Goal: Information Seeking & Learning: Find specific fact

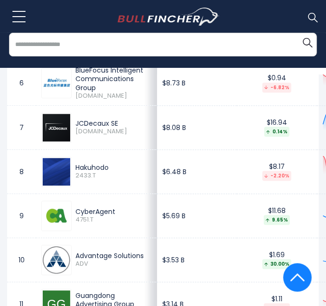
scroll to position [738, 0]
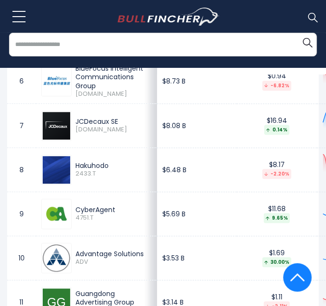
click at [172, 169] on td "$6.48 B" at bounding box center [197, 170] width 80 height 44
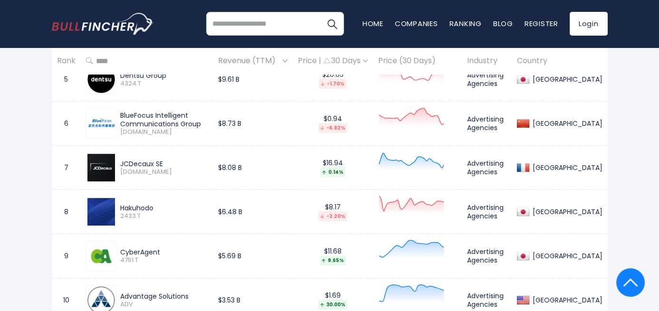
scroll to position [751, 0]
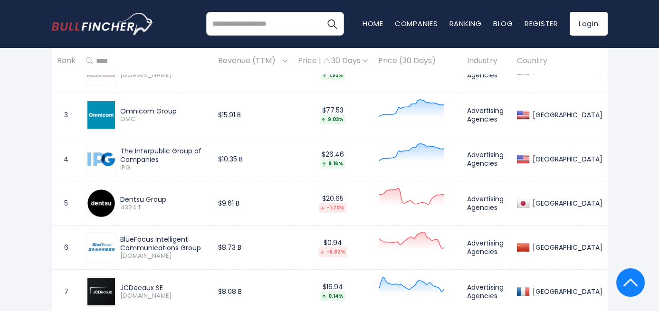
scroll to position [502, 0]
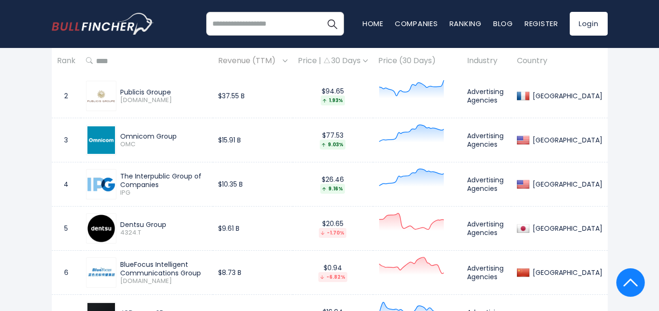
click at [278, 24] on input "search" at bounding box center [275, 24] width 138 height 24
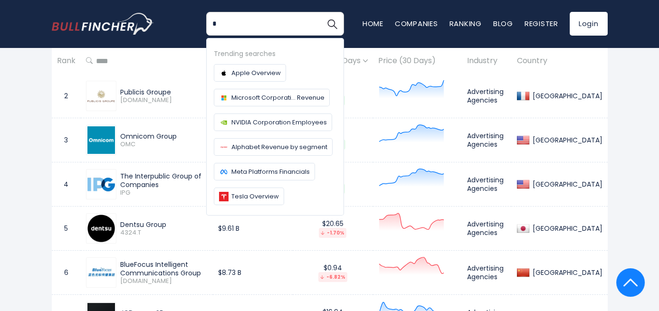
click at [278, 24] on input "*" at bounding box center [275, 24] width 138 height 24
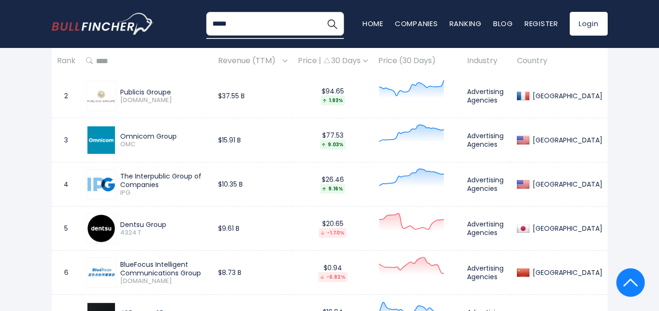
type input "*****"
click at [320, 12] on button "Search" at bounding box center [332, 24] width 24 height 24
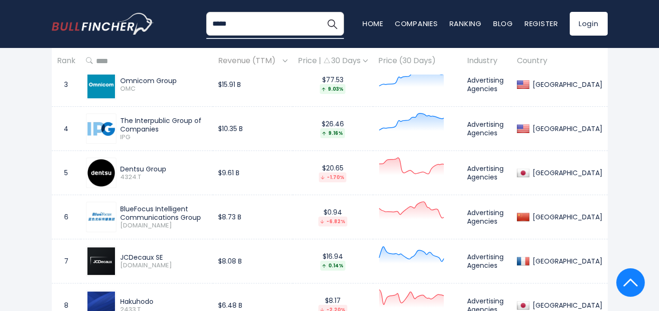
scroll to position [566, 0]
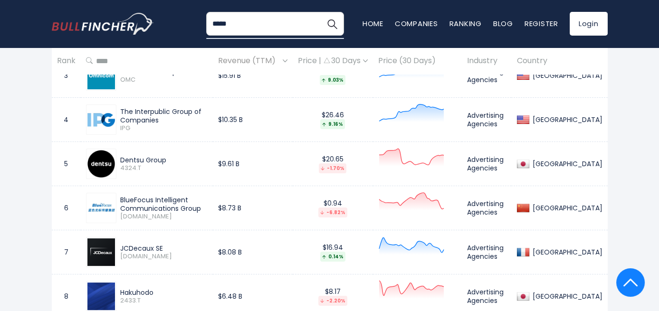
click at [267, 58] on span "Revenue (TTM)" at bounding box center [249, 61] width 62 height 15
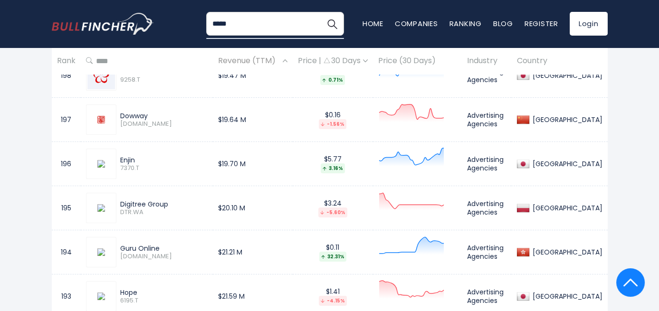
click at [267, 58] on span "Revenue (TTM)" at bounding box center [249, 61] width 62 height 15
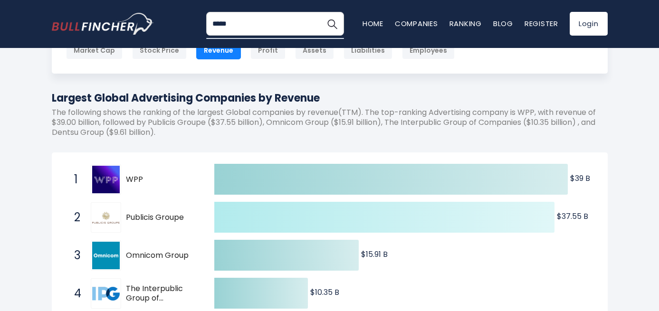
scroll to position [0, 0]
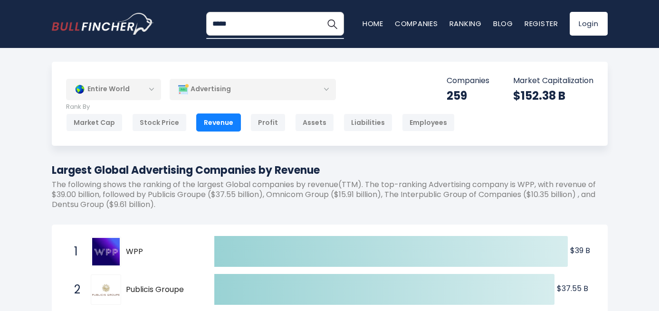
click at [232, 94] on div "Advertising" at bounding box center [253, 89] width 166 height 22
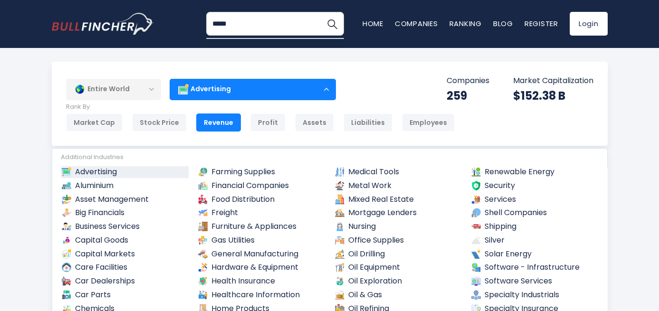
click at [108, 88] on div "Entire World" at bounding box center [113, 89] width 95 height 22
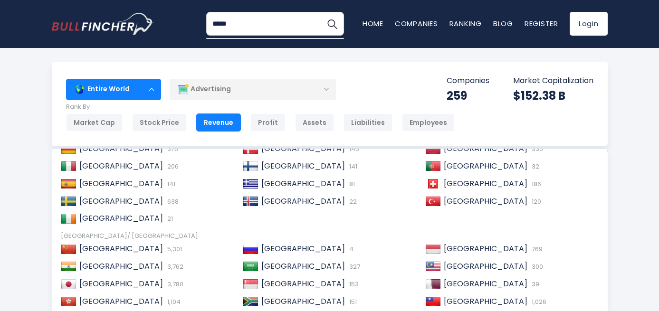
scroll to position [118, 0]
click at [132, 278] on div "Japan 3,780" at bounding box center [146, 284] width 180 height 18
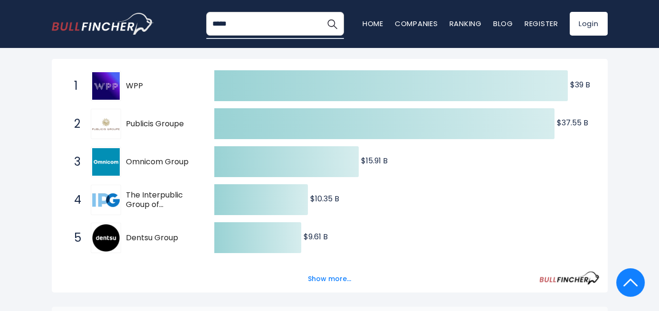
scroll to position [170, 0]
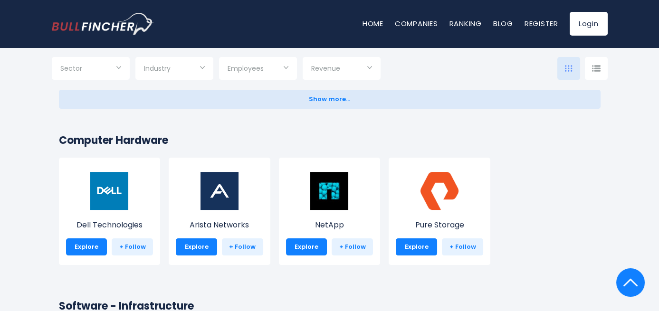
scroll to position [686, 0]
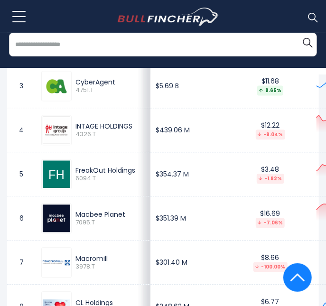
scroll to position [626, 0]
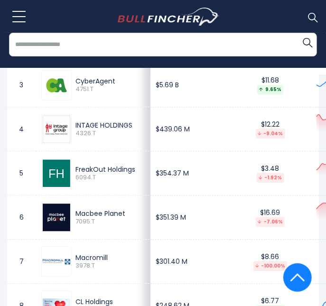
click at [230, 191] on td "$3.48 -1.92%" at bounding box center [270, 173] width 80 height 44
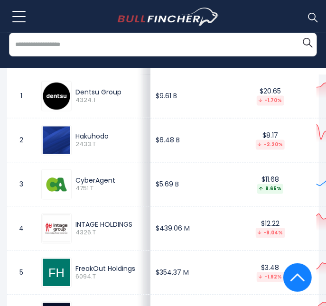
scroll to position [577, 0]
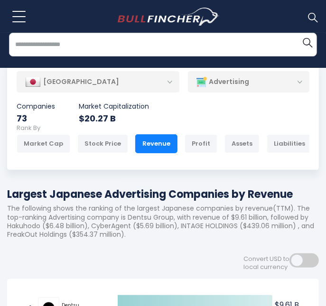
scroll to position [0, 1]
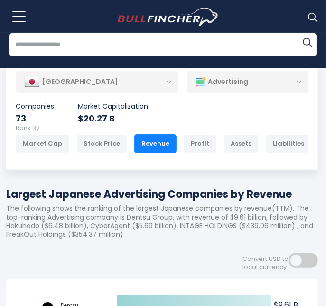
click at [134, 85] on div "[GEOGRAPHIC_DATA]" at bounding box center [97, 82] width 163 height 21
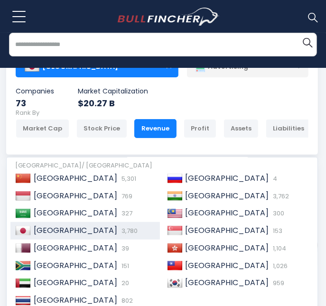
scroll to position [15, 1]
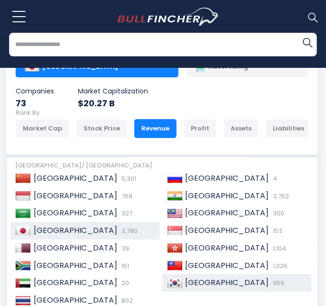
click at [192, 292] on div "South Korea 959" at bounding box center [237, 283] width 150 height 18
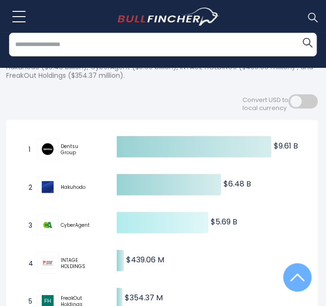
scroll to position [202, 1]
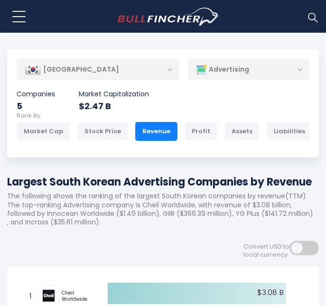
scroll to position [14, 0]
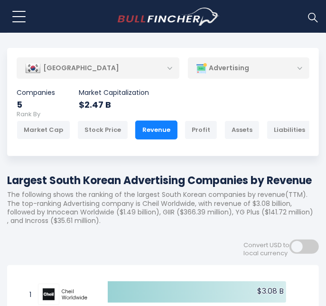
click at [133, 68] on div "[GEOGRAPHIC_DATA]" at bounding box center [98, 68] width 163 height 21
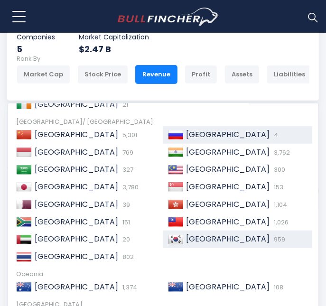
scroll to position [256, 0]
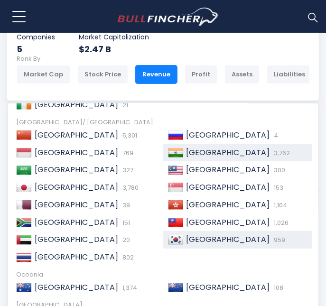
click at [197, 158] on span "[GEOGRAPHIC_DATA]" at bounding box center [229, 152] width 84 height 11
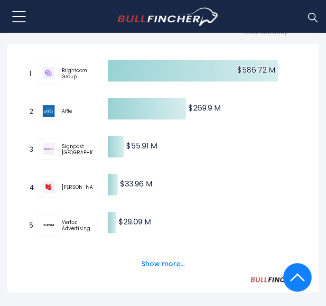
scroll to position [236, 0]
